Goal: Navigation & Orientation: Find specific page/section

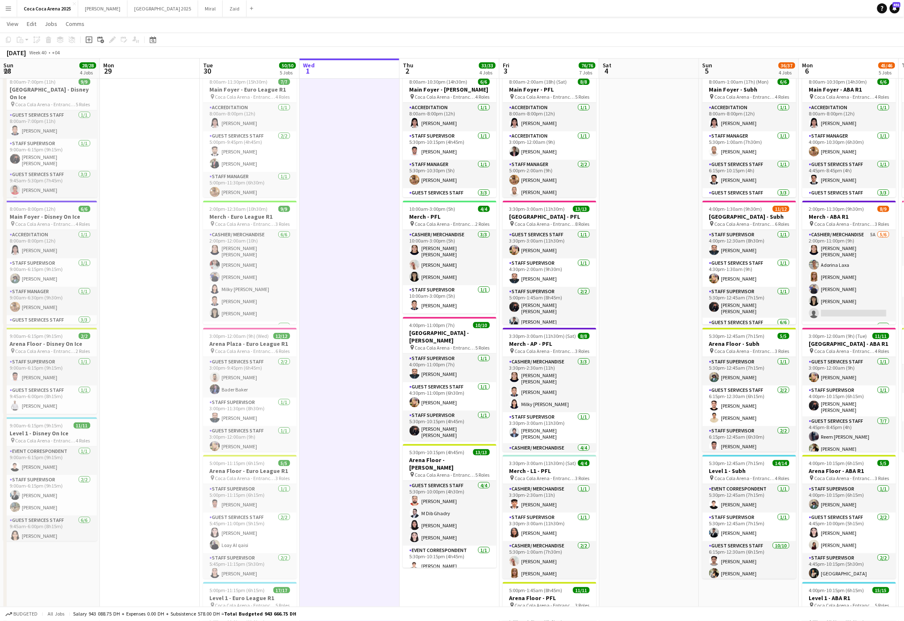
scroll to position [0, 199]
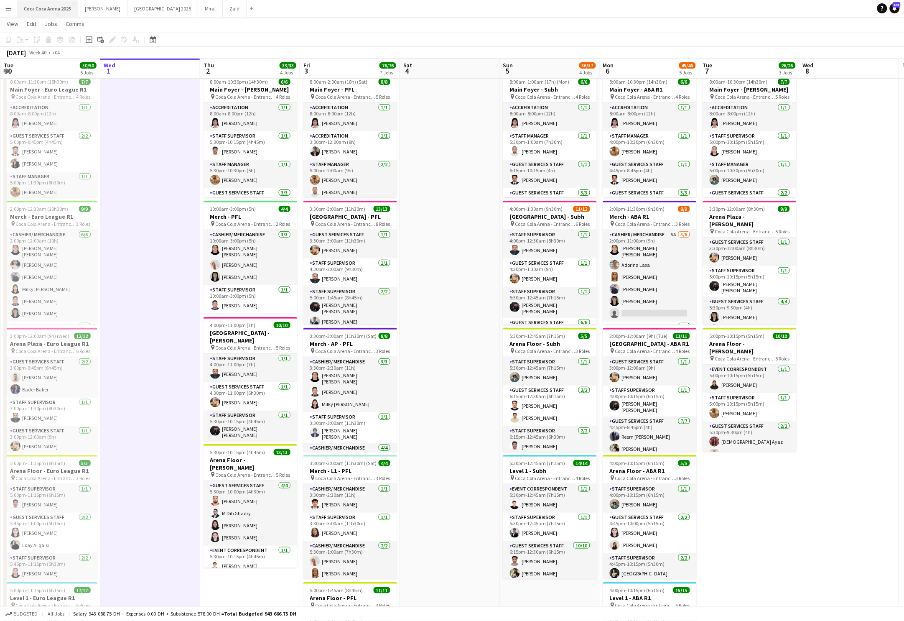
click at [50, 10] on button "[GEOGRAPHIC_DATA] 2025 Close" at bounding box center [47, 8] width 61 height 16
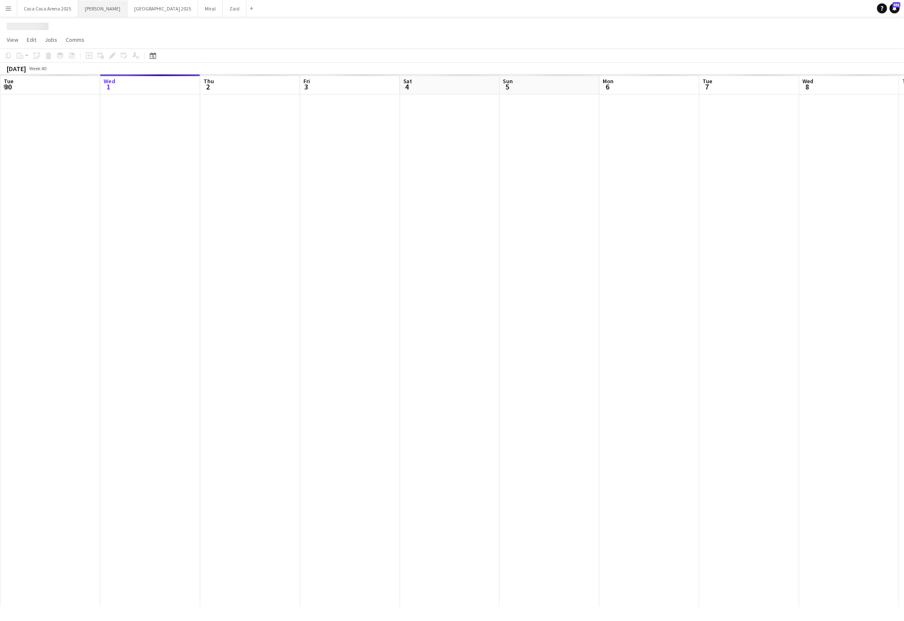
click at [89, 7] on button "[PERSON_NAME]" at bounding box center [102, 8] width 49 height 16
